Goal: Task Accomplishment & Management: Manage account settings

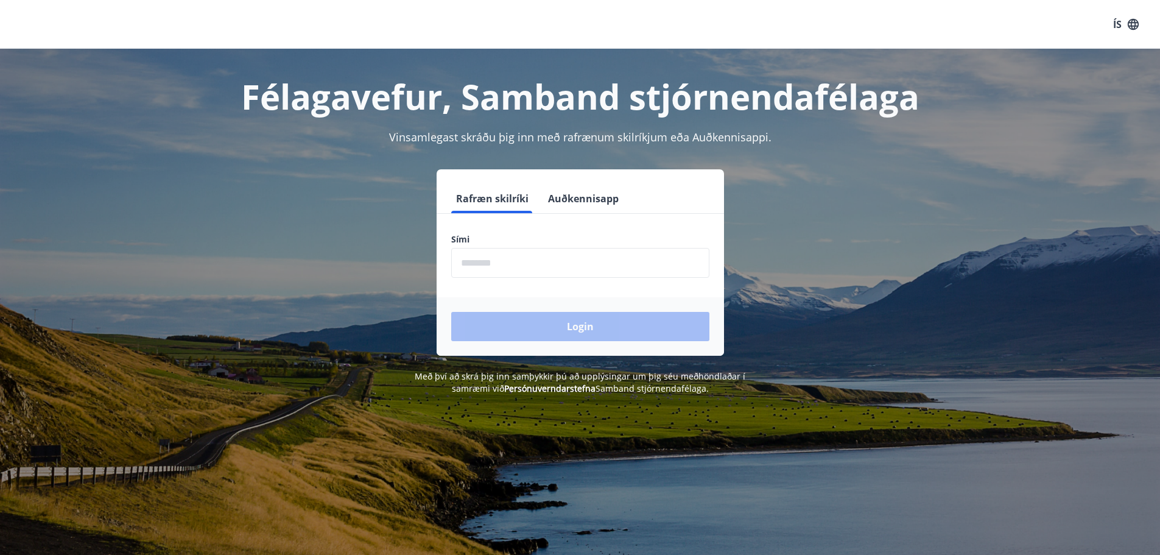
click at [521, 267] on input "phone" at bounding box center [580, 263] width 258 height 30
type input "********"
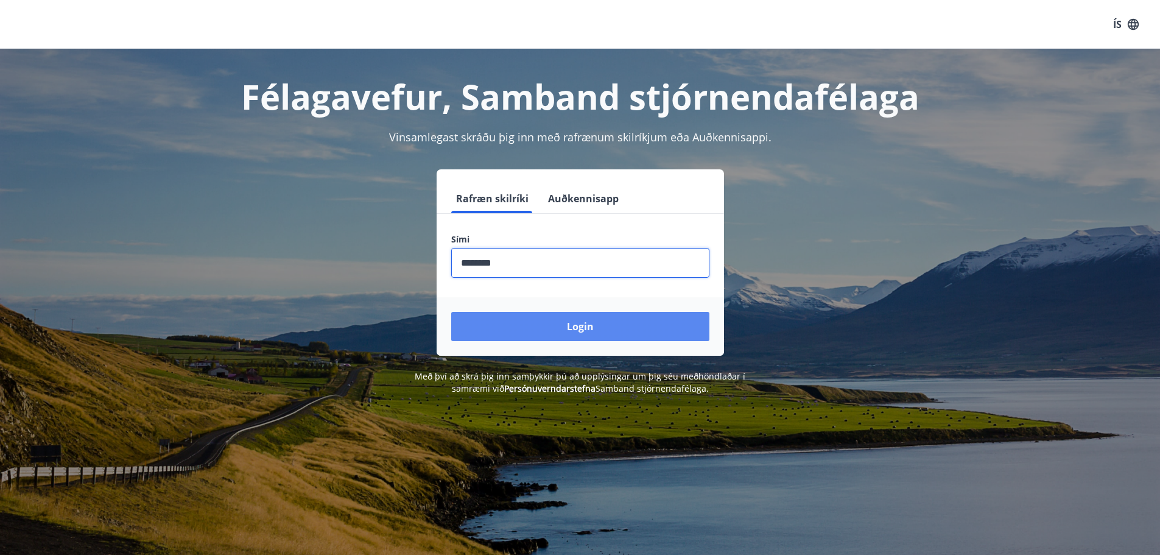
click at [554, 331] on button "Login" at bounding box center [580, 326] width 258 height 29
